Goal: Information Seeking & Learning: Learn about a topic

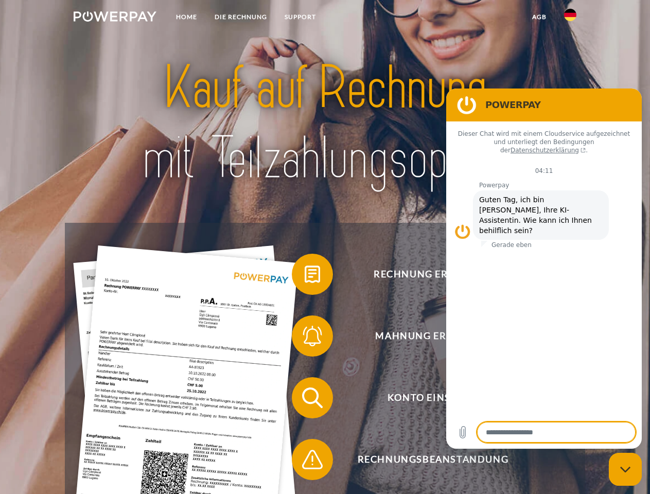
click at [115, 18] on img at bounding box center [115, 16] width 83 height 10
click at [570, 18] on img at bounding box center [570, 15] width 12 height 12
click at [539, 17] on link "agb" at bounding box center [539, 17] width 32 height 19
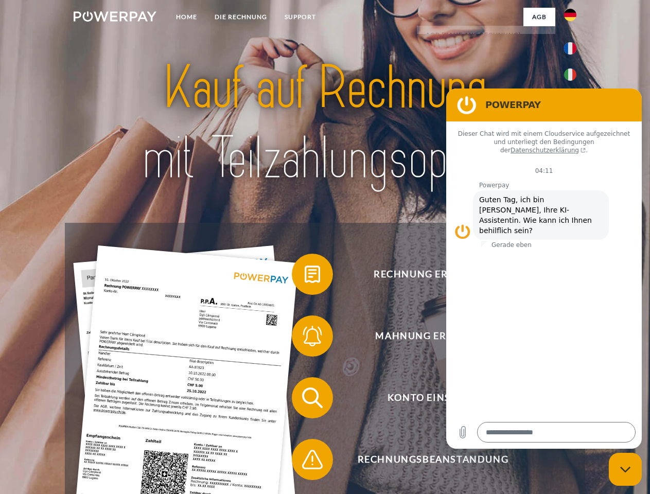
click at [305, 276] on span at bounding box center [296, 273] width 51 height 51
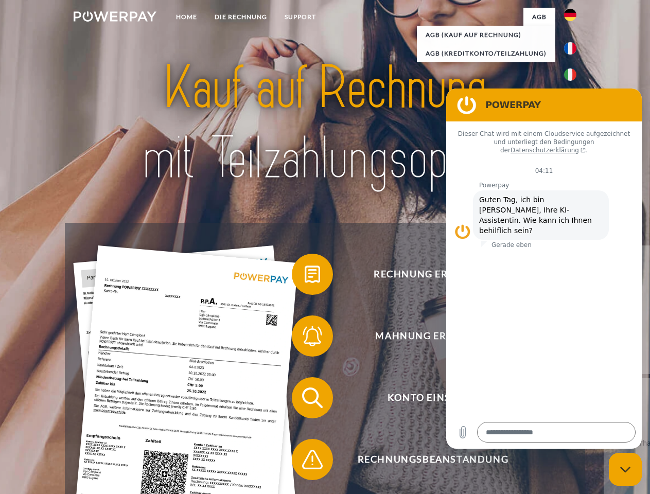
click at [305, 338] on span at bounding box center [296, 335] width 51 height 51
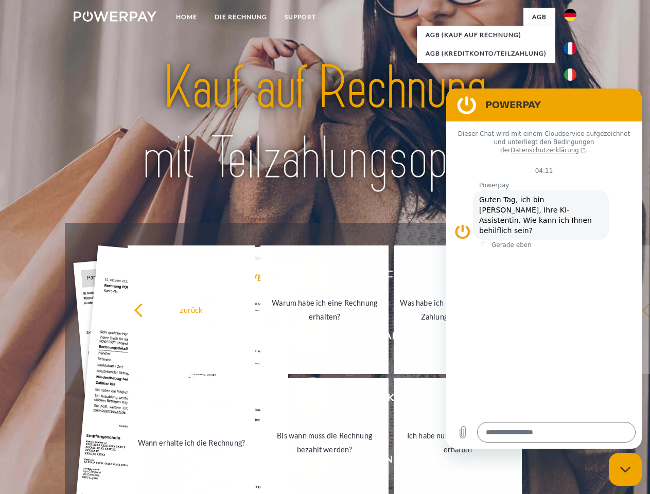
click at [305, 400] on link "Bis wann muss die Rechnung bezahlt werden?" at bounding box center [324, 442] width 128 height 129
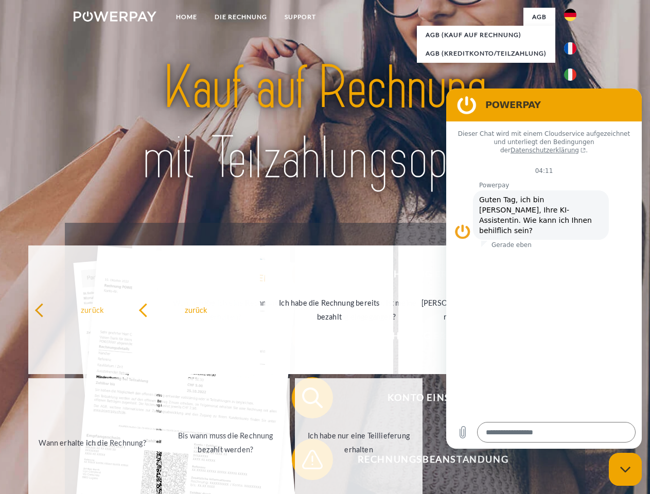
click at [305, 461] on div "zurück Warum habe ich eine Rechnung erhalten? Was habe ich noch offen, ist mein…" at bounding box center [226, 375] width 416 height 265
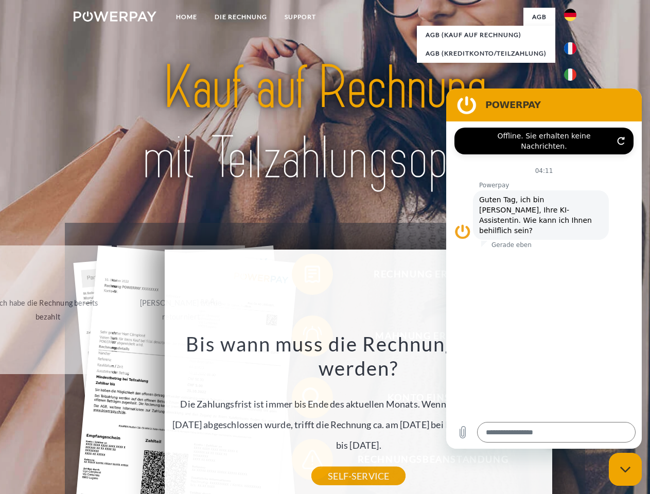
click at [625, 469] on icon "Messaging-Fenster schließen" at bounding box center [625, 469] width 11 height 7
type textarea "*"
